Goal: Information Seeking & Learning: Obtain resource

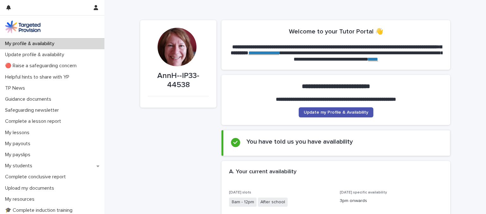
click at [20, 120] on p "Complete a lesson report" at bounding box center [35, 122] width 64 height 6
click span "Go to Active Students to complete report"
click span "Complete lesson report"
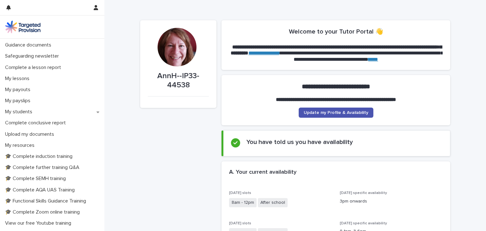
scroll to position [42, 0]
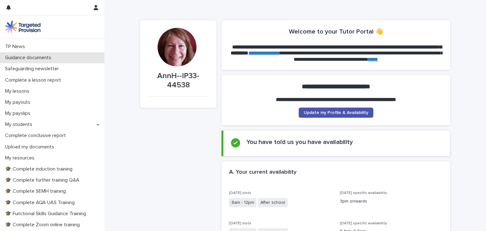
click at [51, 57] on p "Guidance documents" at bounding box center [30, 58] width 54 height 6
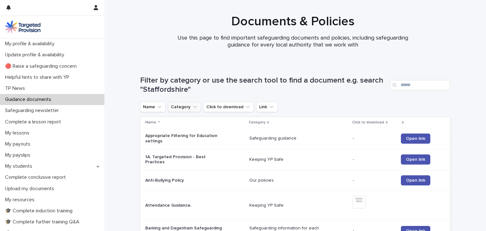
click at [193, 107] on icon "Category" at bounding box center [195, 107] width 4 height 2
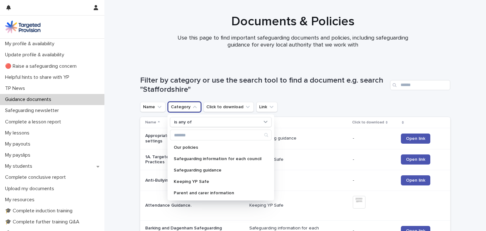
click at [119, 58] on div at bounding box center [292, 31] width 377 height 63
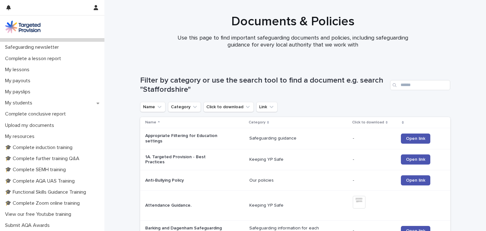
scroll to position [66, 0]
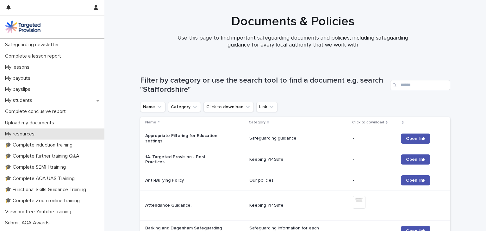
click at [28, 136] on p "My resources" at bounding box center [21, 134] width 37 height 6
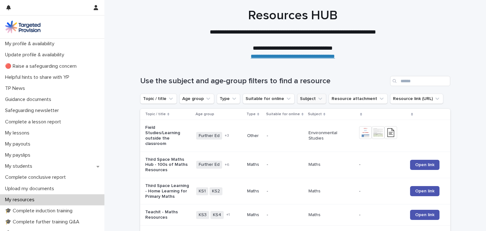
click at [306, 99] on button "Subject" at bounding box center [311, 99] width 29 height 10
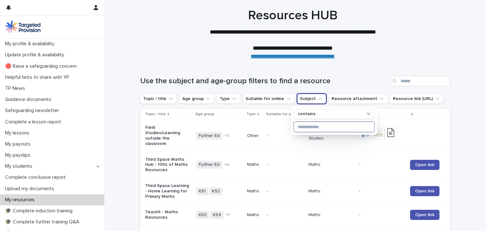
click at [302, 125] on input at bounding box center [334, 127] width 80 height 10
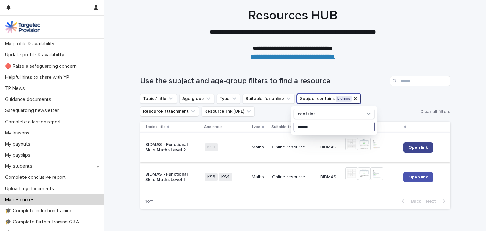
type input "******"
click at [414, 146] on span "Open link" at bounding box center [417, 147] width 19 height 4
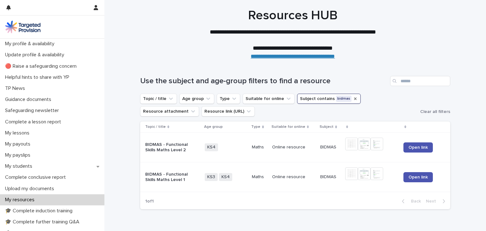
click at [354, 98] on icon "Subject" at bounding box center [355, 98] width 3 height 3
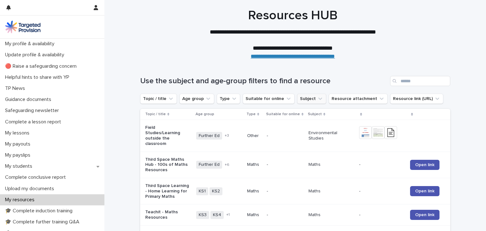
click at [299, 99] on button "Subject" at bounding box center [311, 99] width 29 height 10
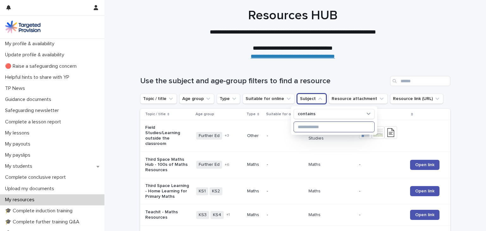
click at [302, 127] on input at bounding box center [334, 127] width 80 height 10
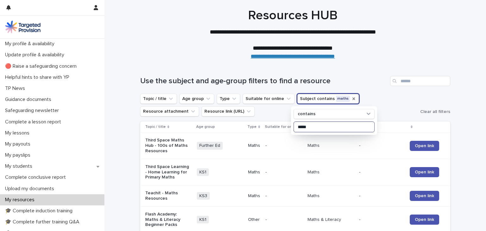
type input "*****"
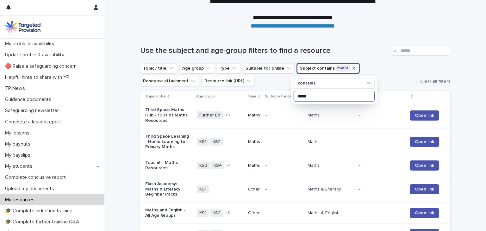
scroll to position [27, 0]
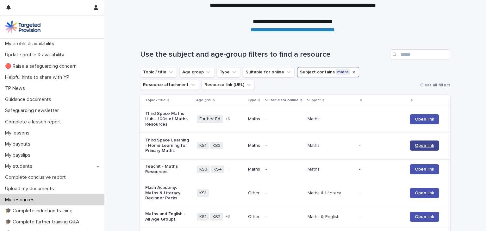
click at [417, 144] on span "Open link" at bounding box center [424, 145] width 19 height 4
